Goal: Book appointment/travel/reservation

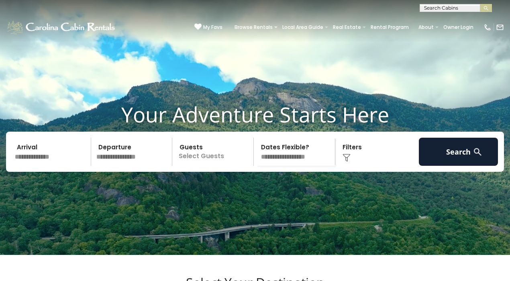
click at [434, 8] on input "text" at bounding box center [455, 10] width 70 height 8
type input "**********"
click at [443, 17] on em "Mountain Laurel" at bounding box center [447, 18] width 46 height 7
click at [486, 8] on img "submit" at bounding box center [486, 8] width 6 height 6
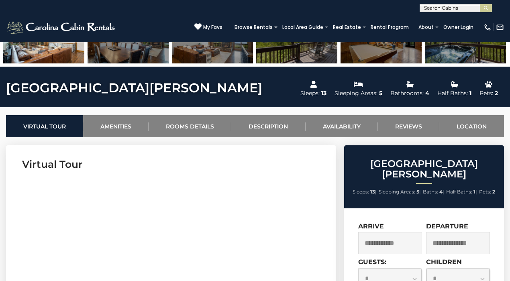
scroll to position [252, 0]
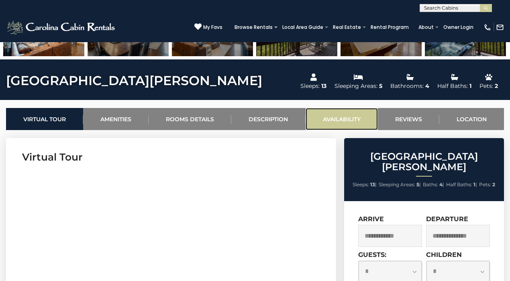
click at [338, 123] on link "Availability" at bounding box center [341, 119] width 72 height 22
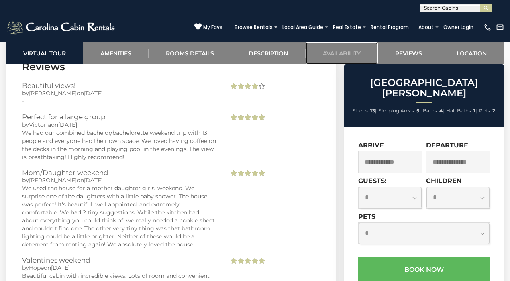
scroll to position [2443, 0]
